Goal: Navigation & Orientation: Find specific page/section

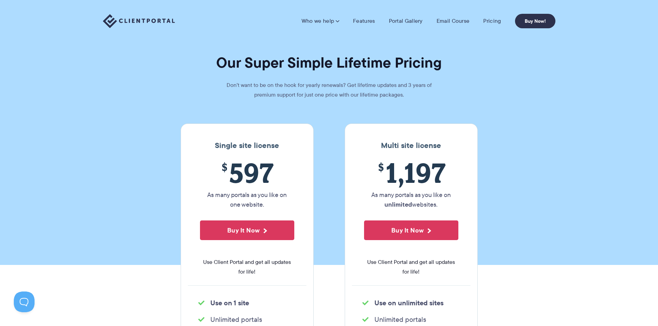
click at [154, 19] on img at bounding box center [139, 21] width 72 height 14
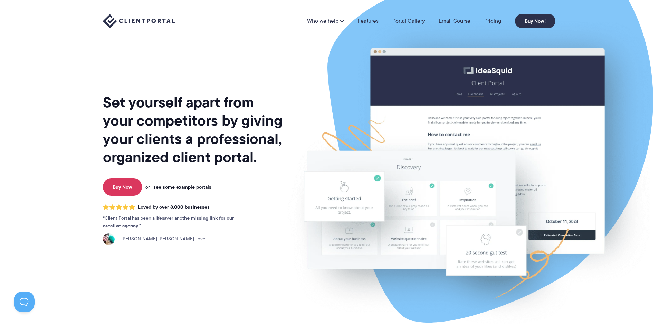
click at [184, 189] on link "see some example portals" at bounding box center [182, 187] width 58 height 6
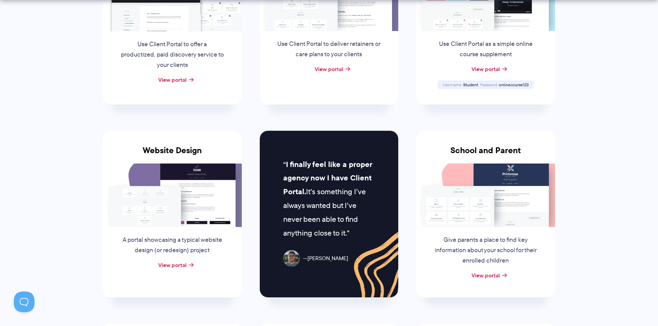
scroll to position [242, 0]
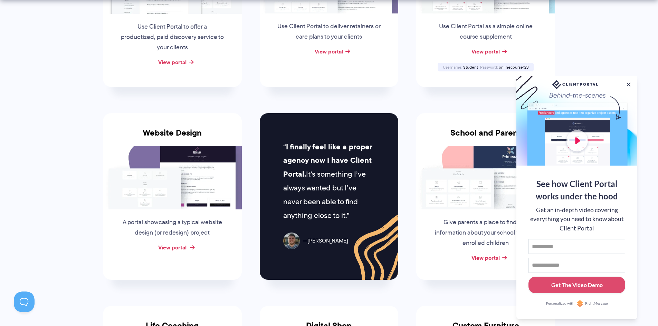
click at [176, 248] on link "View portal" at bounding box center [172, 248] width 28 height 8
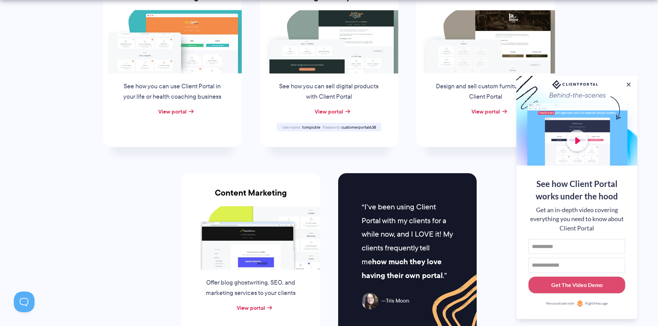
scroll to position [725, 0]
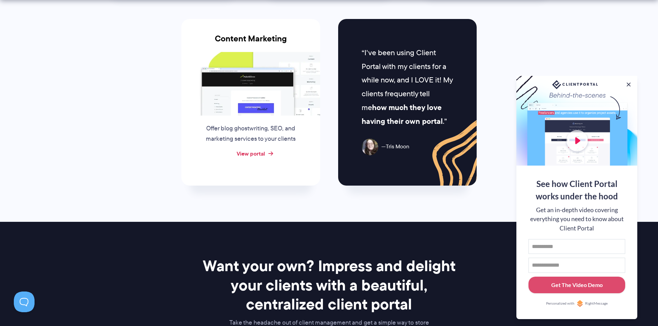
click at [248, 154] on link "View portal" at bounding box center [251, 154] width 28 height 8
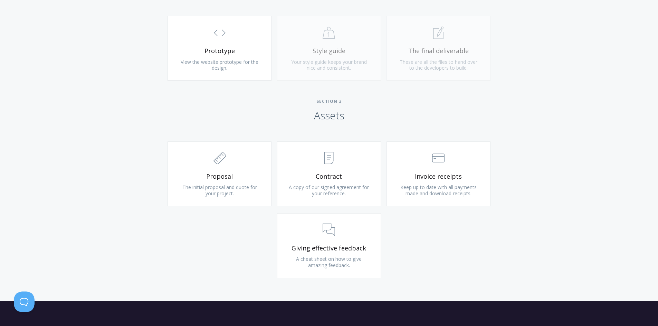
scroll to position [735, 0]
